Goal: Navigation & Orientation: Find specific page/section

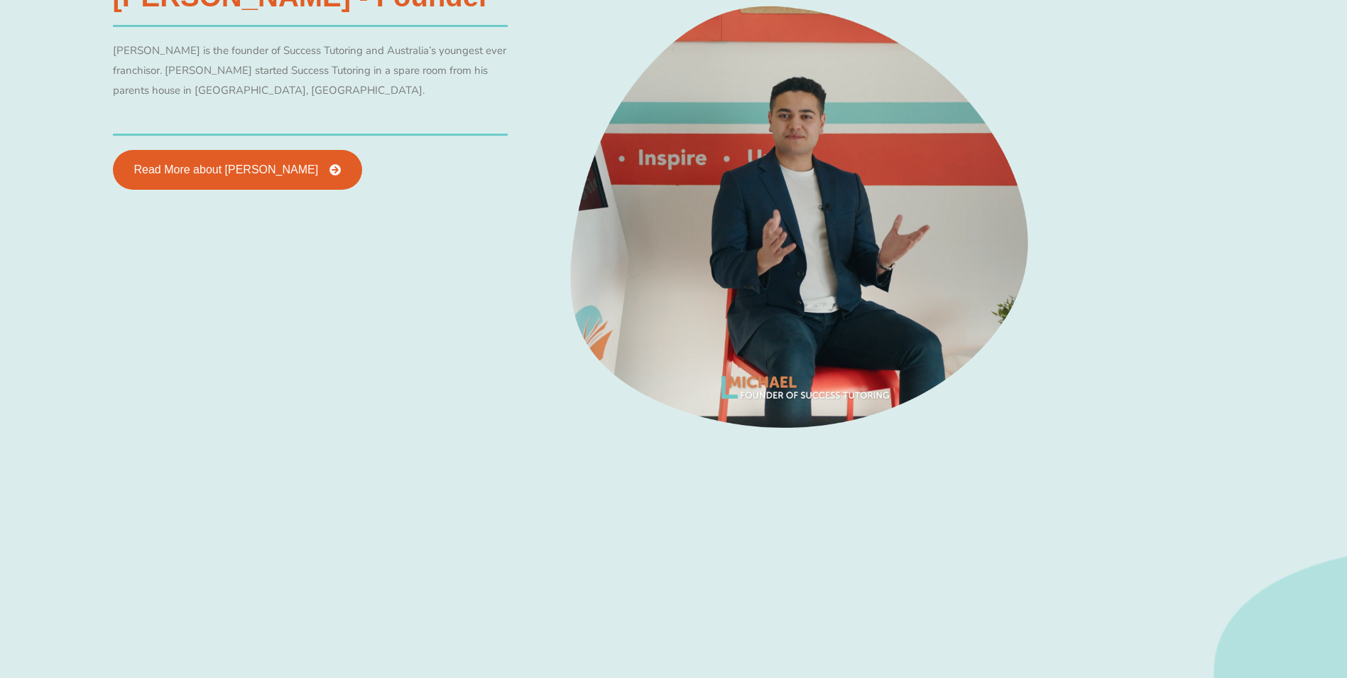
scroll to position [923, 0]
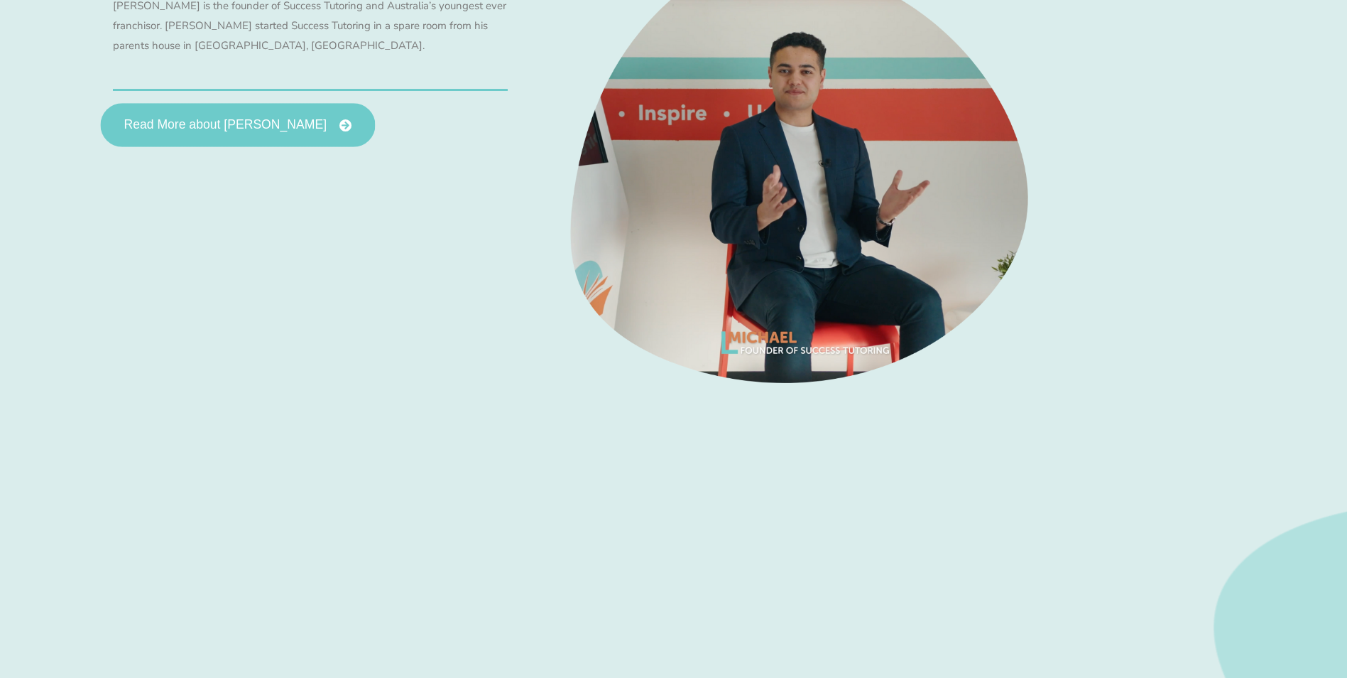
click at [252, 140] on link "Read More about [PERSON_NAME]" at bounding box center [237, 125] width 275 height 44
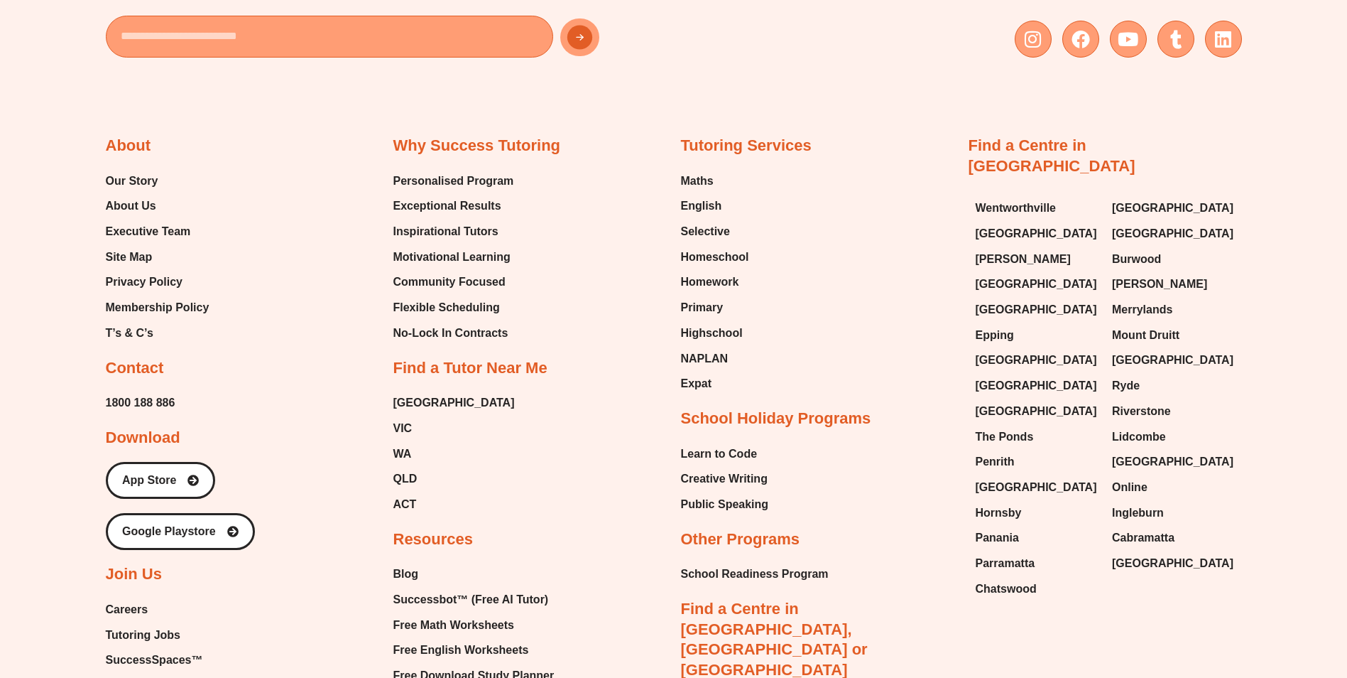
scroll to position [1421, 0]
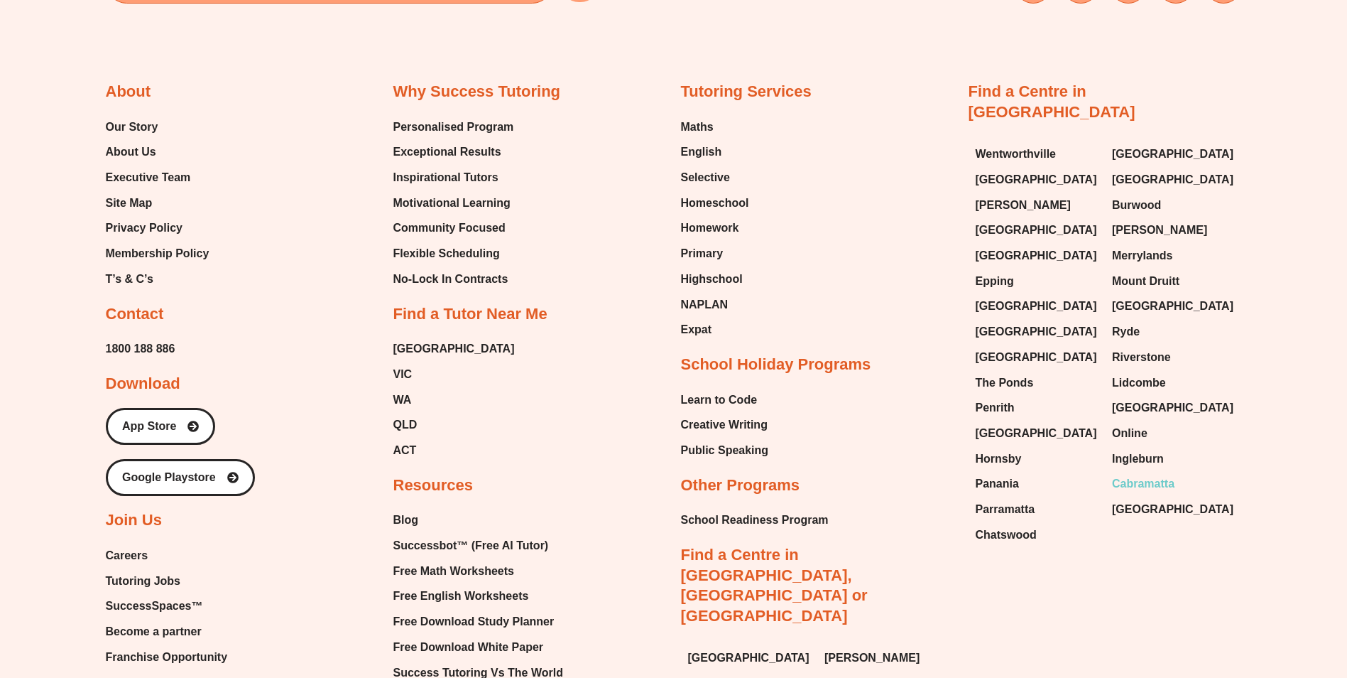
click at [1146, 473] on span "Cabramatta" at bounding box center [1143, 483] width 63 height 21
